Goal: Navigation & Orientation: Find specific page/section

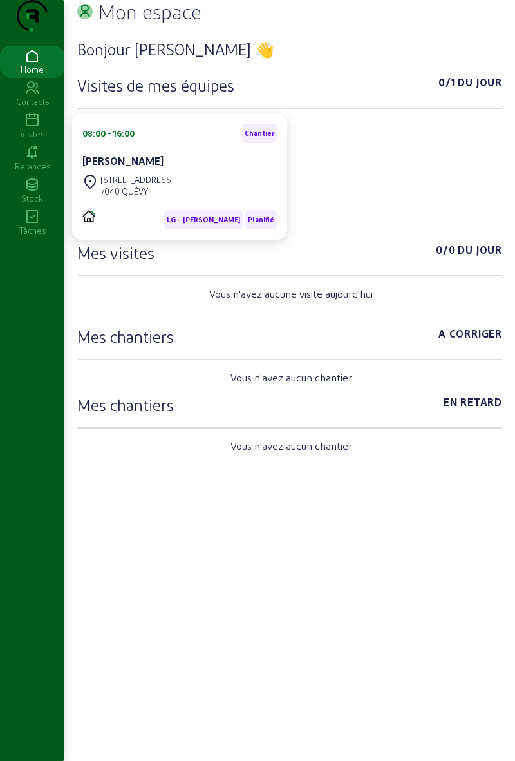
click at [44, 236] on div "Tâches" at bounding box center [32, 231] width 64 height 12
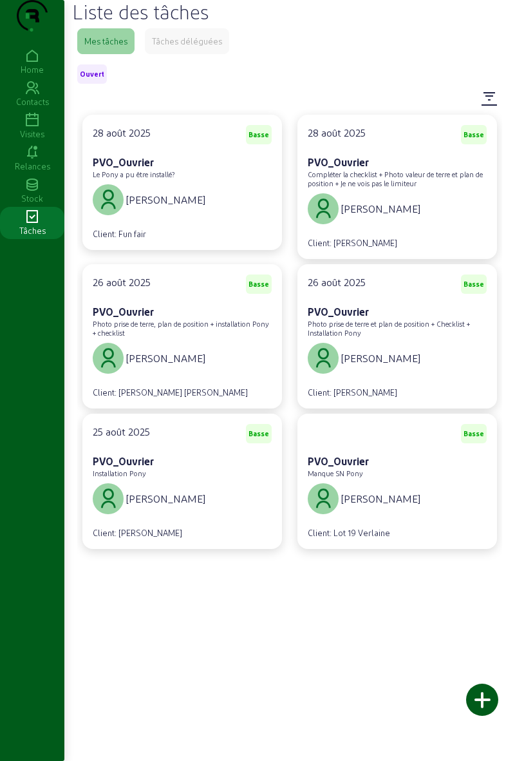
click at [22, 128] on icon at bounding box center [32, 120] width 64 height 15
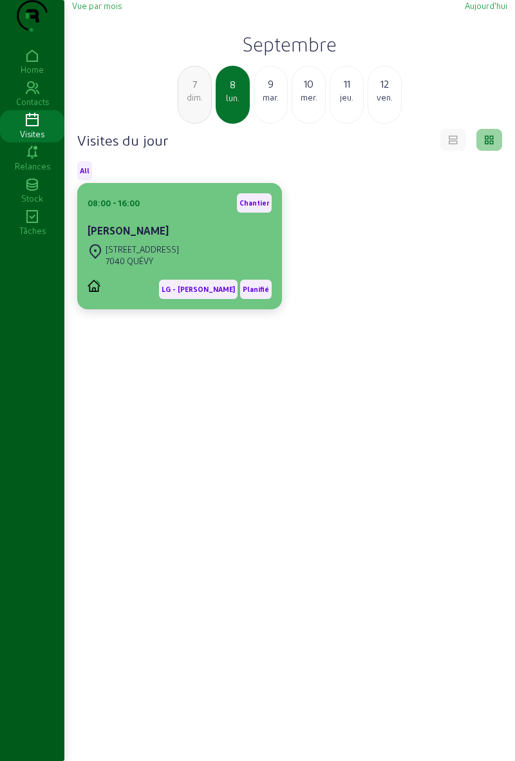
click at [210, 238] on div "[PERSON_NAME]" at bounding box center [180, 230] width 184 height 15
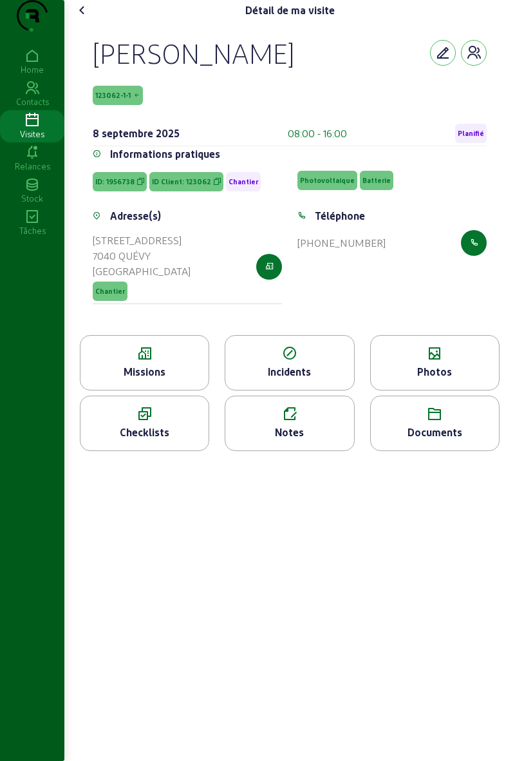
click at [455, 379] on div "Photos" at bounding box center [435, 371] width 128 height 15
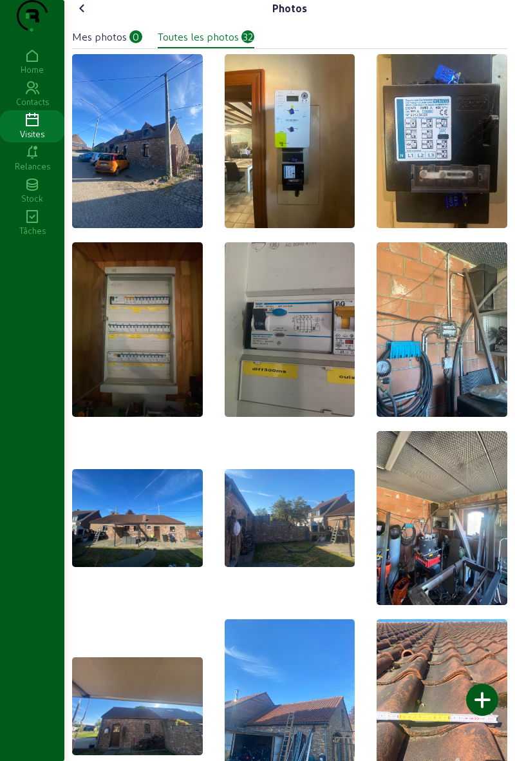
scroll to position [6, 0]
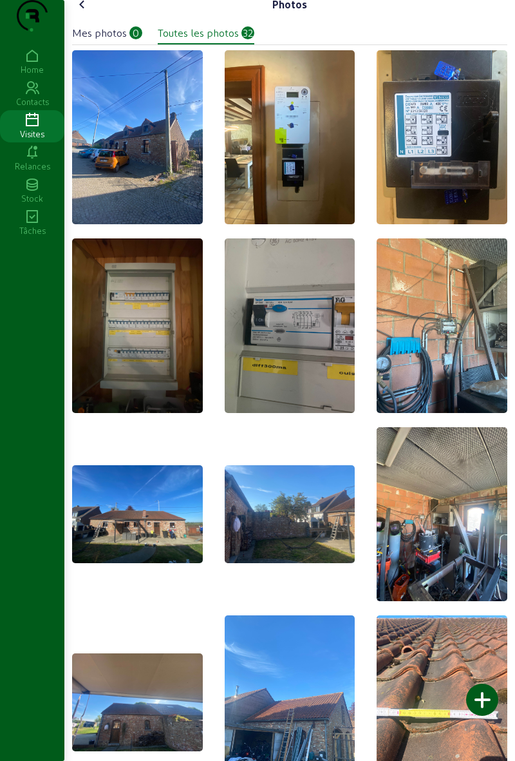
click at [118, 332] on img at bounding box center [137, 325] width 131 height 174
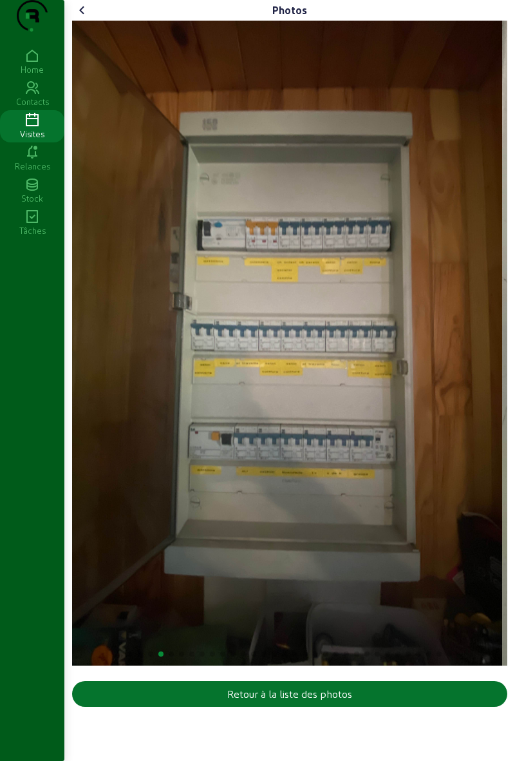
scroll to position [0, 0]
